Goal: Transaction & Acquisition: Purchase product/service

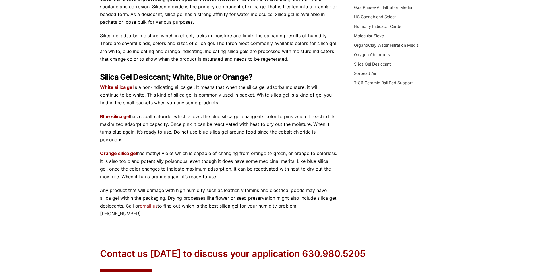
scroll to position [226, 0]
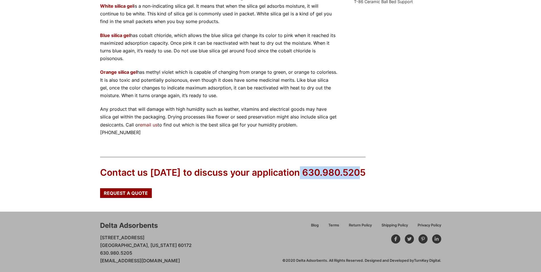
drag, startPoint x: 299, startPoint y: 170, endPoint x: 361, endPoint y: 170, distance: 62.0
click at [361, 170] on div "Contact us [DATE] to discuss your application 630.980.5205" at bounding box center [233, 172] width 266 height 13
copy div "630.980.5205"
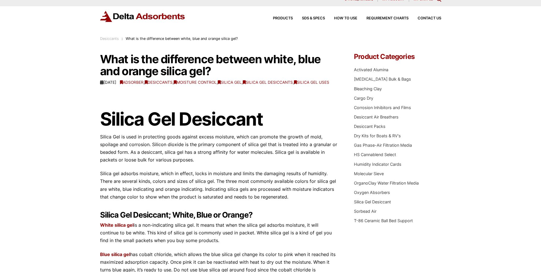
scroll to position [0, 0]
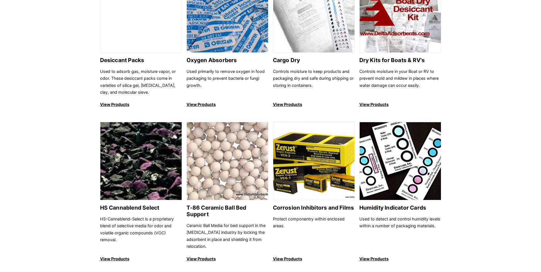
scroll to position [493, 0]
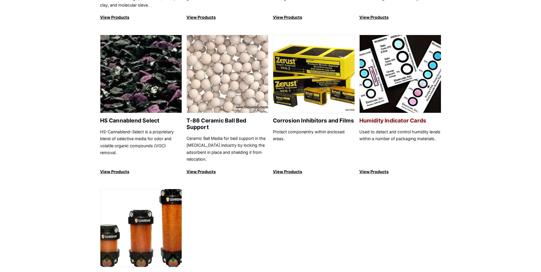
click at [396, 121] on h2 "Humidity Indicator Cards" at bounding box center [400, 120] width 82 height 7
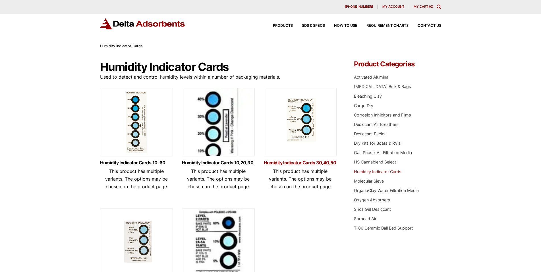
click at [289, 162] on link "Humidity Indicator Cards 30,40,50" at bounding box center [300, 162] width 73 height 5
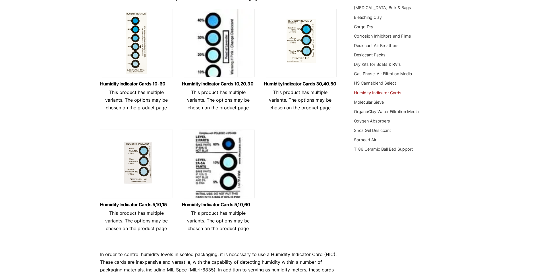
scroll to position [29, 0]
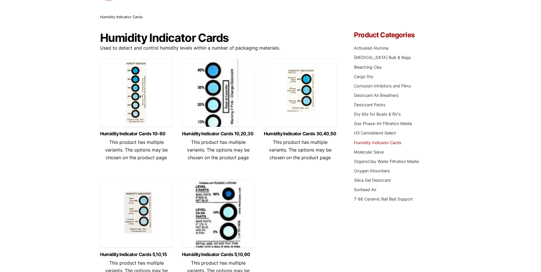
click at [298, 109] on img at bounding box center [300, 94] width 73 height 71
